Goal: Information Seeking & Learning: Learn about a topic

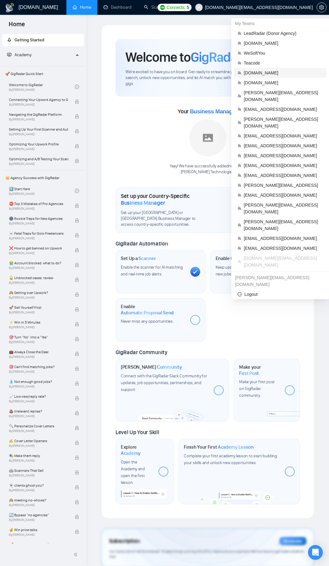
click at [265, 72] on span "[DOMAIN_NAME]" at bounding box center [283, 73] width 79 height 7
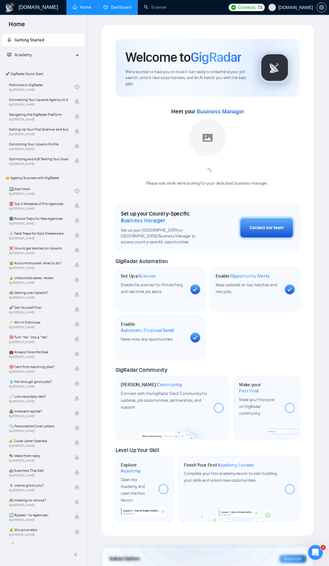
click at [120, 10] on link "Dashboard" at bounding box center [118, 7] width 28 height 5
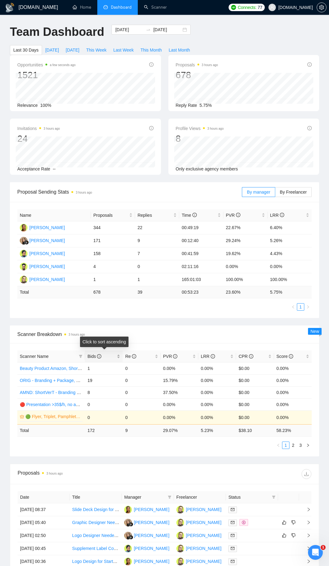
click at [120, 359] on div "Bids" at bounding box center [103, 356] width 33 height 7
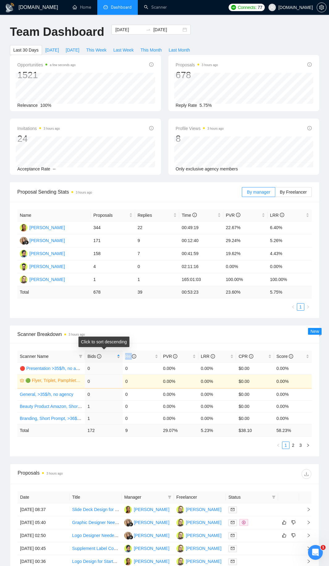
click at [120, 359] on div "Bids" at bounding box center [103, 356] width 33 height 7
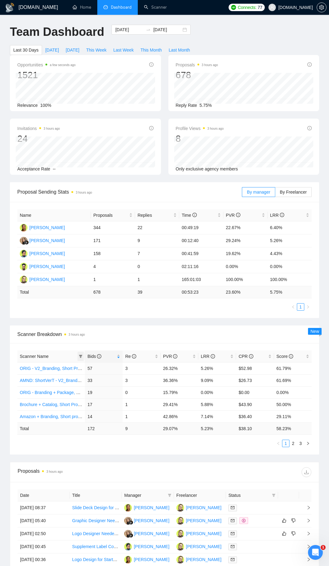
click at [81, 359] on span at bounding box center [81, 356] width 6 height 9
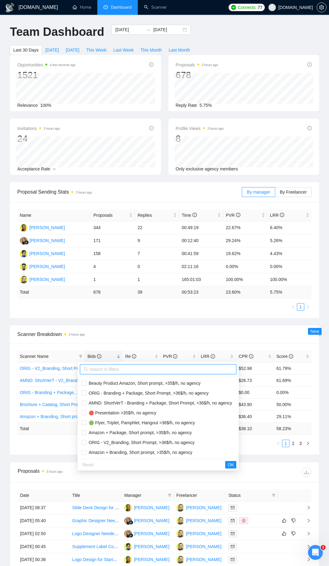
click at [108, 371] on input "text" at bounding box center [160, 369] width 143 height 7
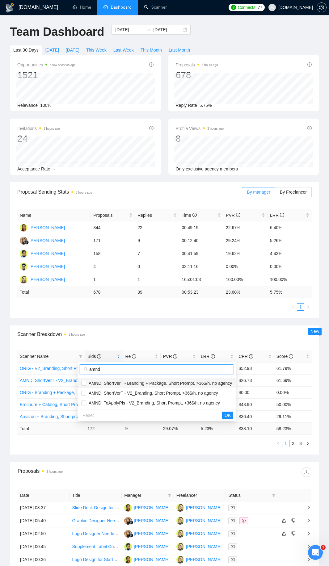
type input "amnd"
click at [100, 387] on li "AMND: ShortVerT - Branding + Package, Short Prompt, >36$/h, no agency" at bounding box center [157, 384] width 158 height 10
checkbox input "true"
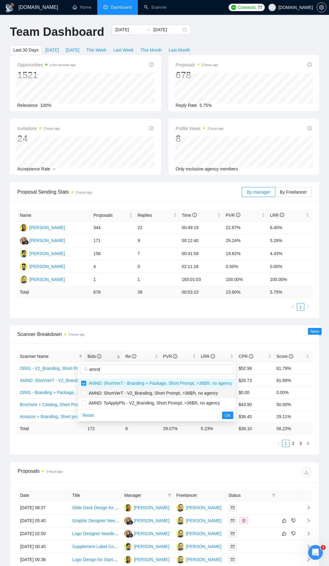
click at [101, 393] on span "AMND: ShortVerT - V2_Branding, Short Prompt, >36$/h, no agency" at bounding box center [152, 393] width 132 height 5
checkbox input "true"
click at [222, 415] on button "OK" at bounding box center [227, 415] width 11 height 7
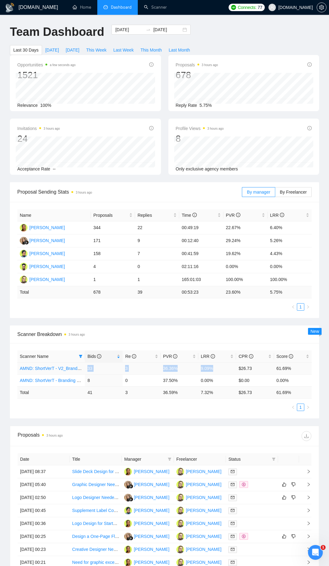
drag, startPoint x: 85, startPoint y: 367, endPoint x: 218, endPoint y: 367, distance: 132.9
click at [218, 367] on tr "AMND: ShortVerT - V2_Branding, Short Prompt, >36$/h, no agency 33 3 36.36% 9.09…" at bounding box center [164, 368] width 295 height 12
click at [217, 368] on td "9.09%" at bounding box center [217, 368] width 38 height 12
drag, startPoint x: 82, startPoint y: 391, endPoint x: 138, endPoint y: 392, distance: 55.9
click at [138, 392] on tr "Total 41 3 36.59 % 7.32 % $ 26.73 61.69 %" at bounding box center [164, 393] width 295 height 12
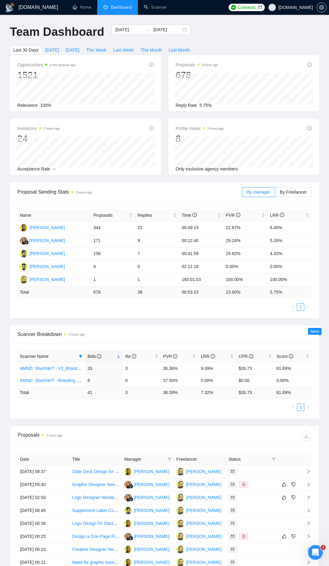
click at [138, 403] on div "Scanner Name Bids Re PVR LRR CPR Score AMND: ShortVerT - V2_Branding, Short Pro…" at bounding box center [164, 381] width 295 height 61
drag, startPoint x: 219, startPoint y: 393, endPoint x: 157, endPoint y: 392, distance: 62.1
click at [157, 392] on tr "Total 41 3 36.59 % 7.32 % $ 26.73 61.69 %" at bounding box center [164, 393] width 295 height 12
click at [165, 405] on ul "1" at bounding box center [164, 407] width 295 height 7
drag, startPoint x: 205, startPoint y: 368, endPoint x: 86, endPoint y: 368, distance: 118.7
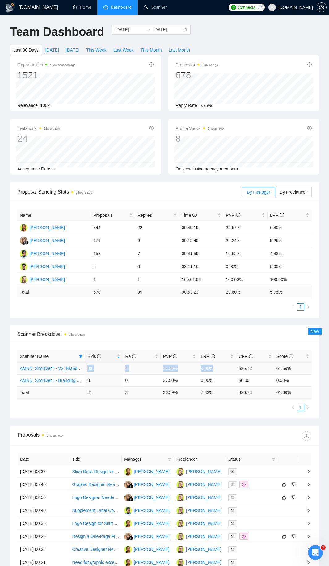
click at [86, 368] on tr "AMND: ShortVerT - V2_Branding, Short Prompt, >36$/h, no agency 33 3 36.36% 9.09…" at bounding box center [164, 368] width 295 height 12
click at [122, 372] on td "33" at bounding box center [104, 368] width 38 height 12
click at [81, 358] on icon "filter" at bounding box center [80, 356] width 3 height 3
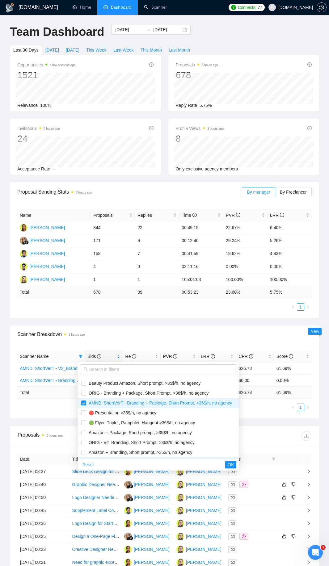
click at [88, 462] on span "Reset" at bounding box center [88, 465] width 11 height 7
checkbox input "false"
click at [234, 464] on span "OK" at bounding box center [231, 465] width 6 height 7
